Goal: Navigation & Orientation: Find specific page/section

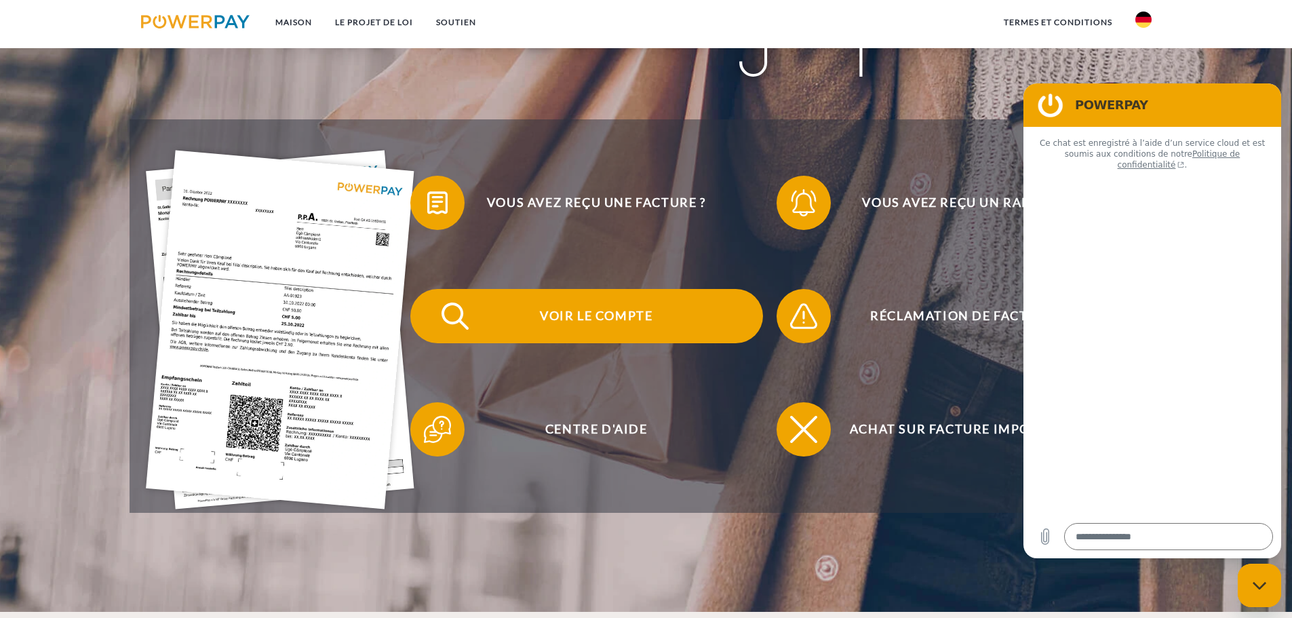
click at [596, 314] on font "Voir le compte" at bounding box center [596, 315] width 113 height 15
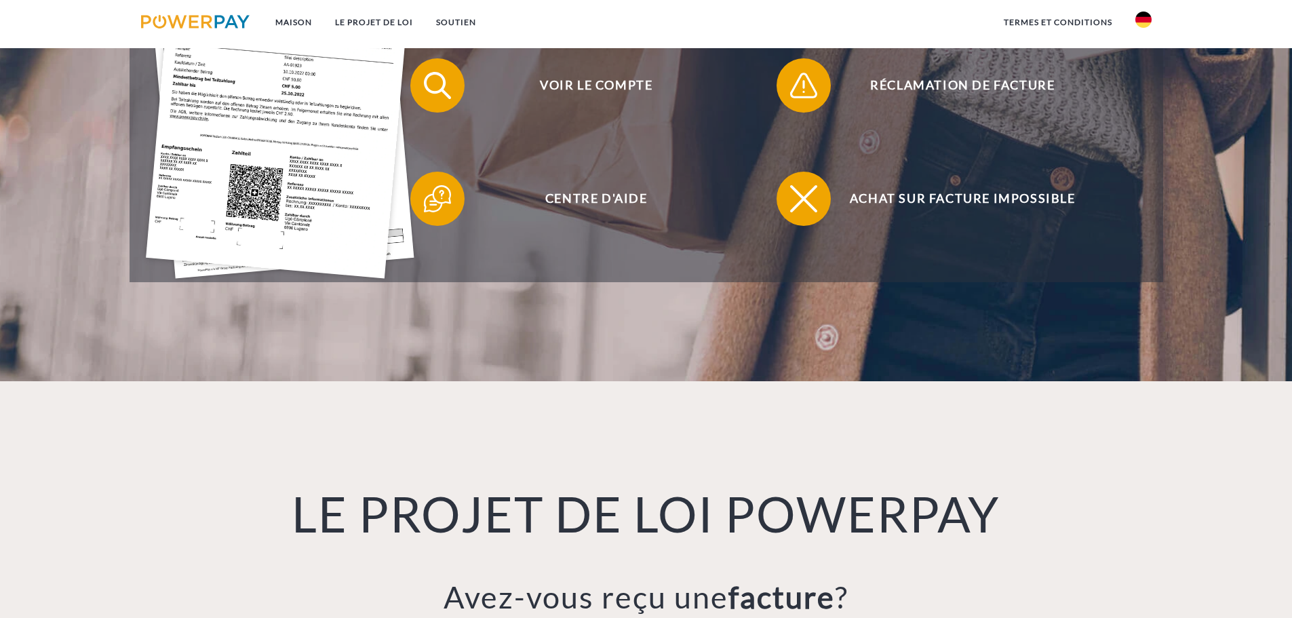
scroll to position [502, 0]
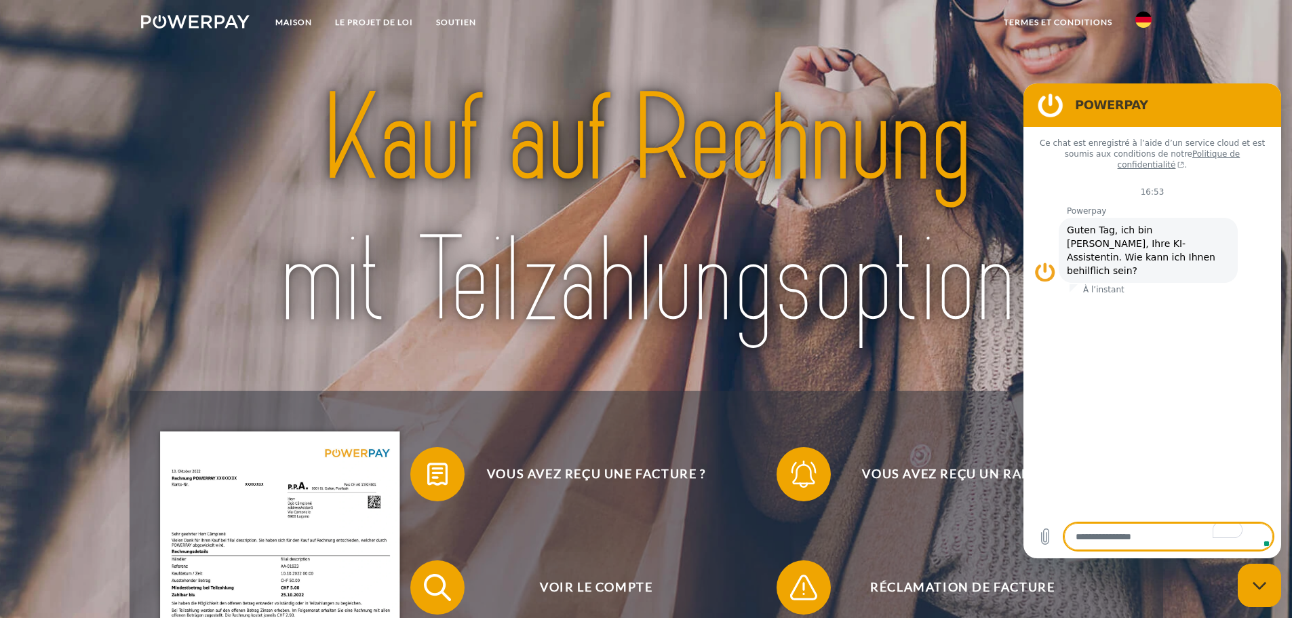
click at [1147, 21] on img at bounding box center [1143, 20] width 16 height 16
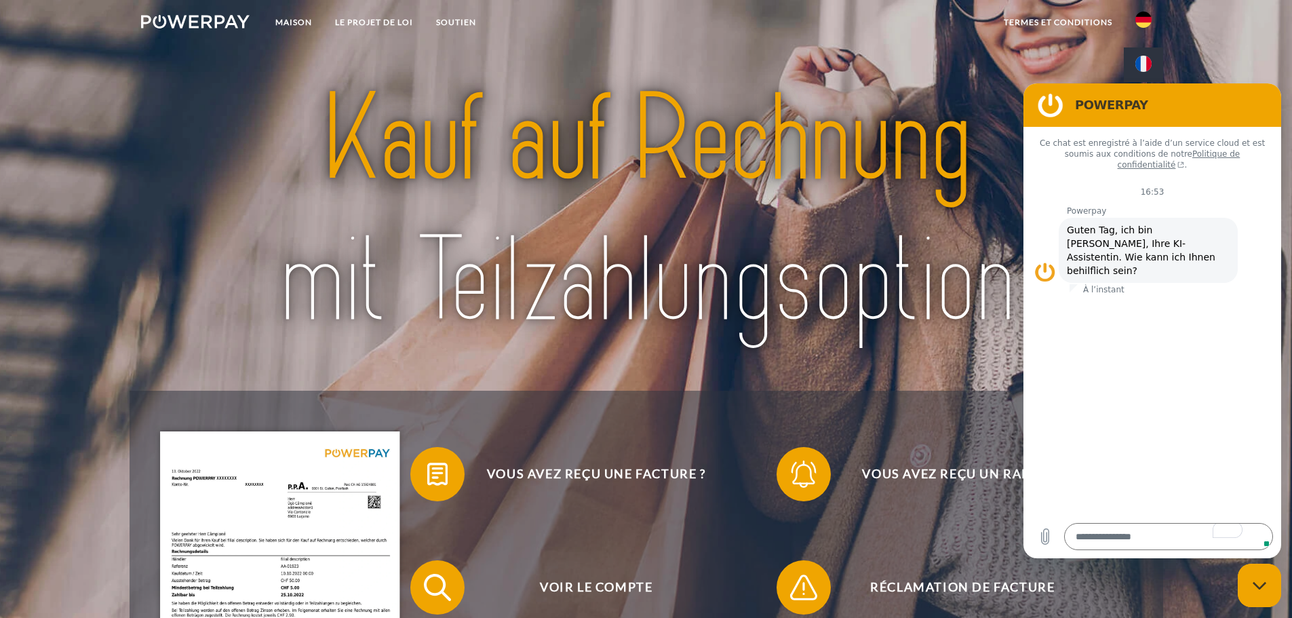
click at [1143, 64] on img at bounding box center [1143, 64] width 16 height 16
